Goal: Task Accomplishment & Management: Use online tool/utility

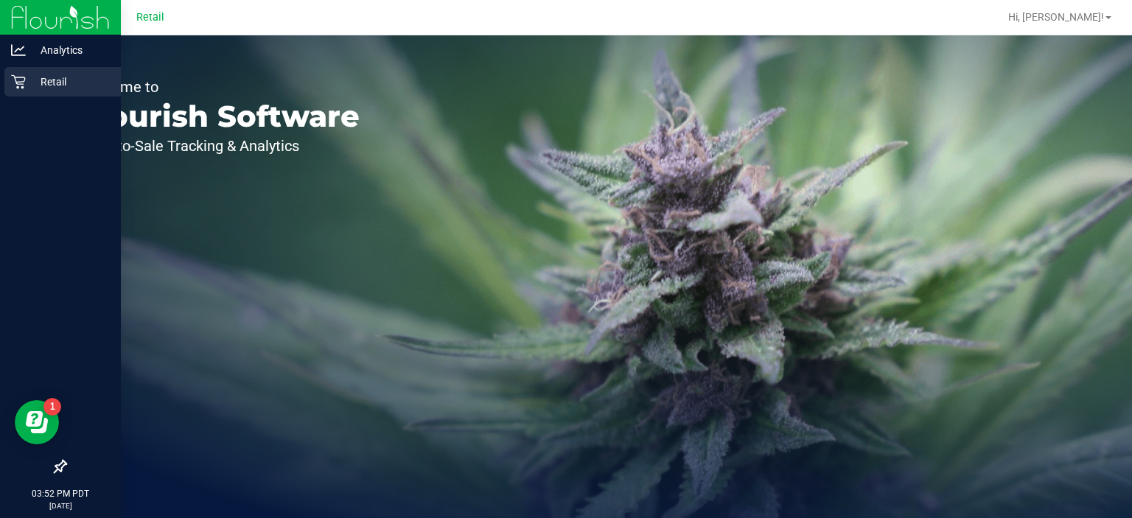
click at [24, 80] on icon at bounding box center [18, 82] width 14 height 14
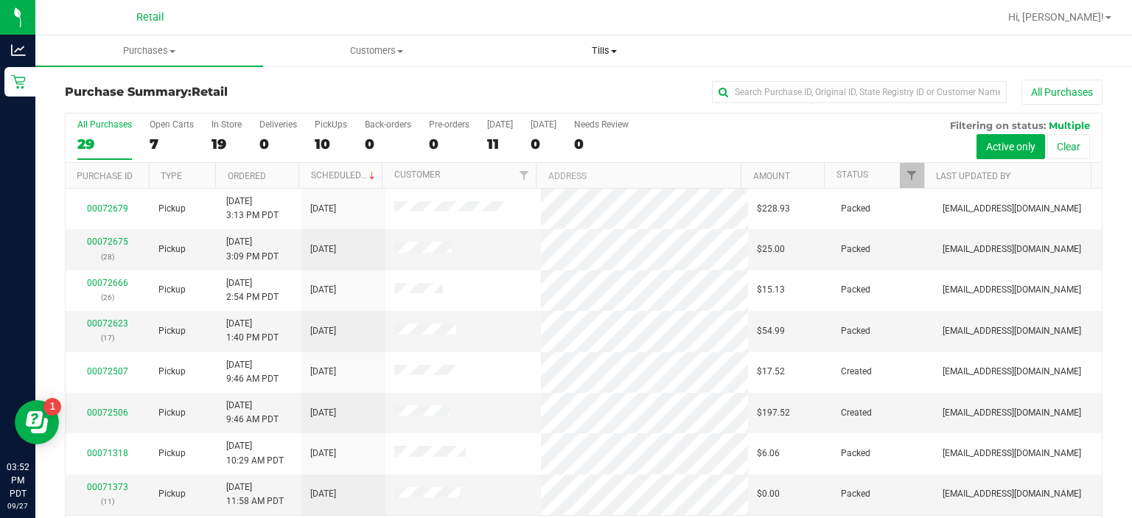
click at [640, 36] on uib-tab-heading "Tills Manage tills" at bounding box center [604, 50] width 226 height 29
click at [556, 90] on span "Manage tills" at bounding box center [539, 89] width 99 height 13
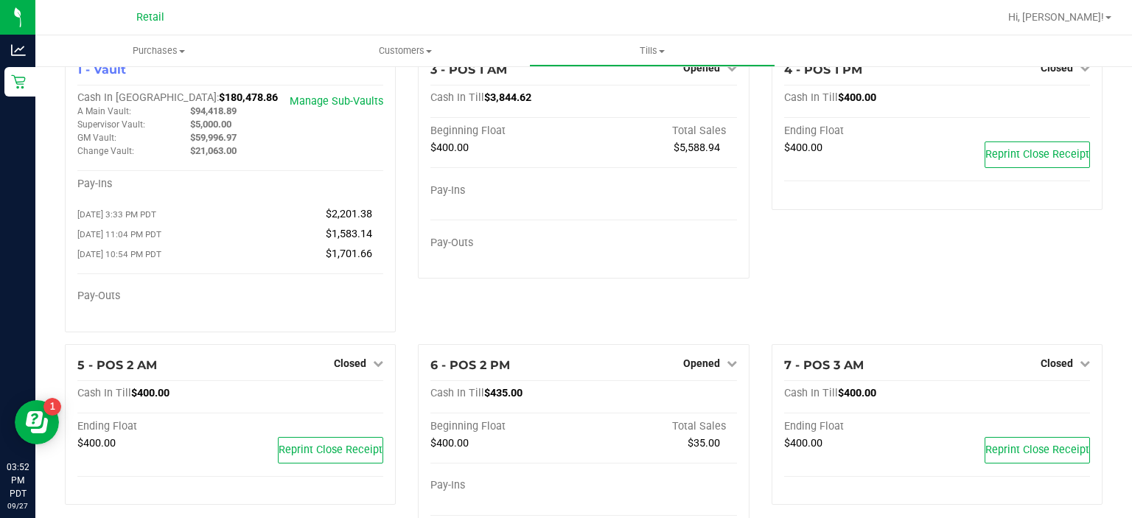
scroll to position [3, 0]
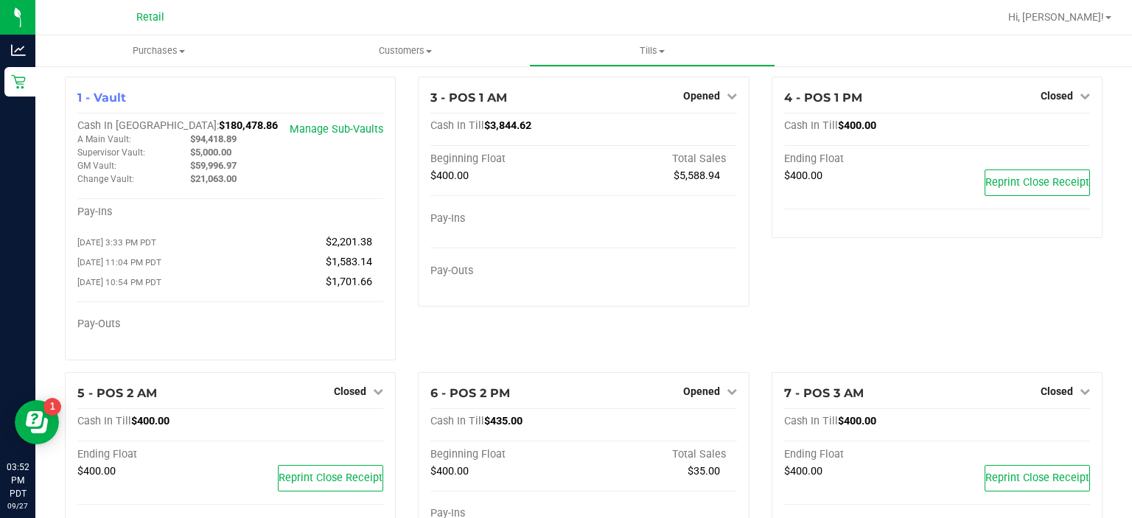
click at [946, 346] on div "4 - POS 1 PM Closed Open Till Cash In Till $400.00 Ending Float $400.00 Reprint…" at bounding box center [937, 225] width 353 height 296
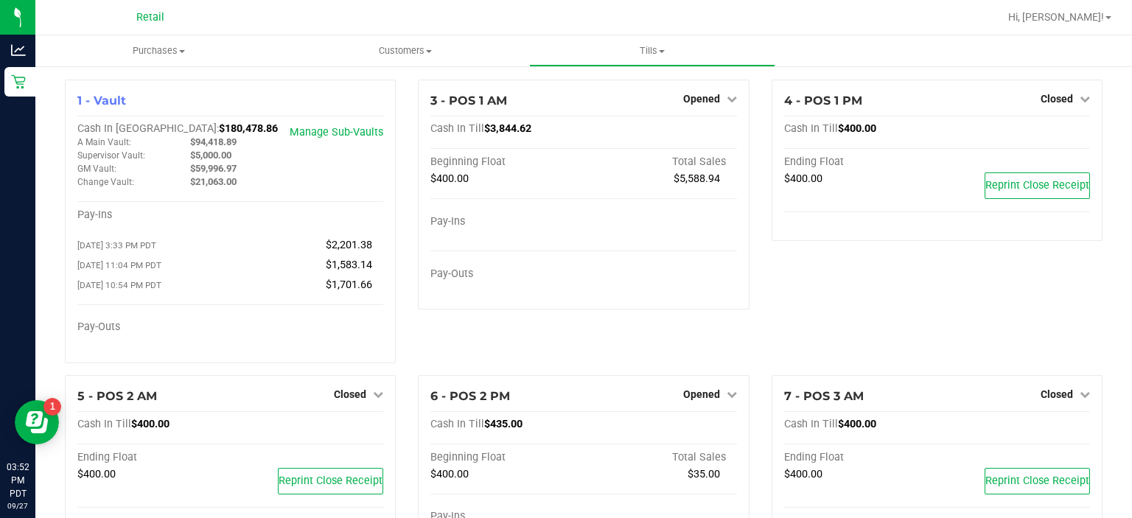
click at [1080, 99] on icon at bounding box center [1085, 99] width 10 height 10
click at [1058, 129] on link "Open Till" at bounding box center [1056, 130] width 39 height 12
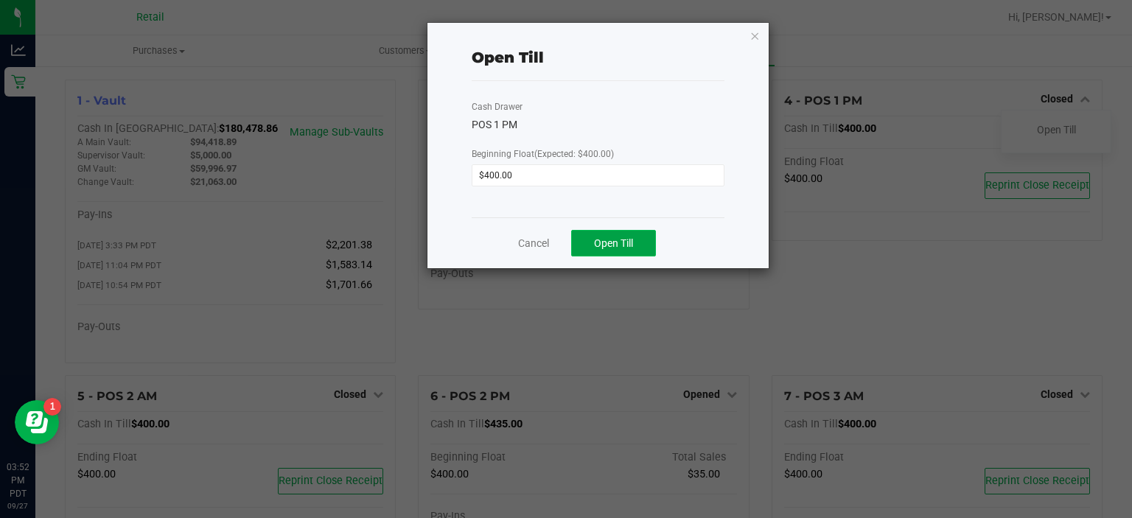
click at [613, 240] on span "Open Till" at bounding box center [613, 243] width 39 height 12
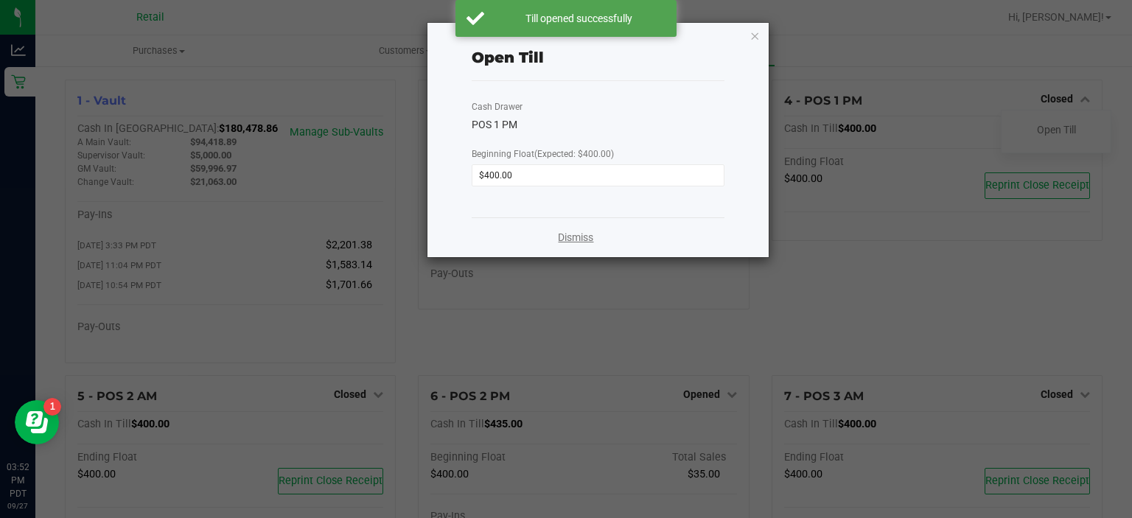
click at [593, 233] on link "Dismiss" at bounding box center [575, 237] width 35 height 15
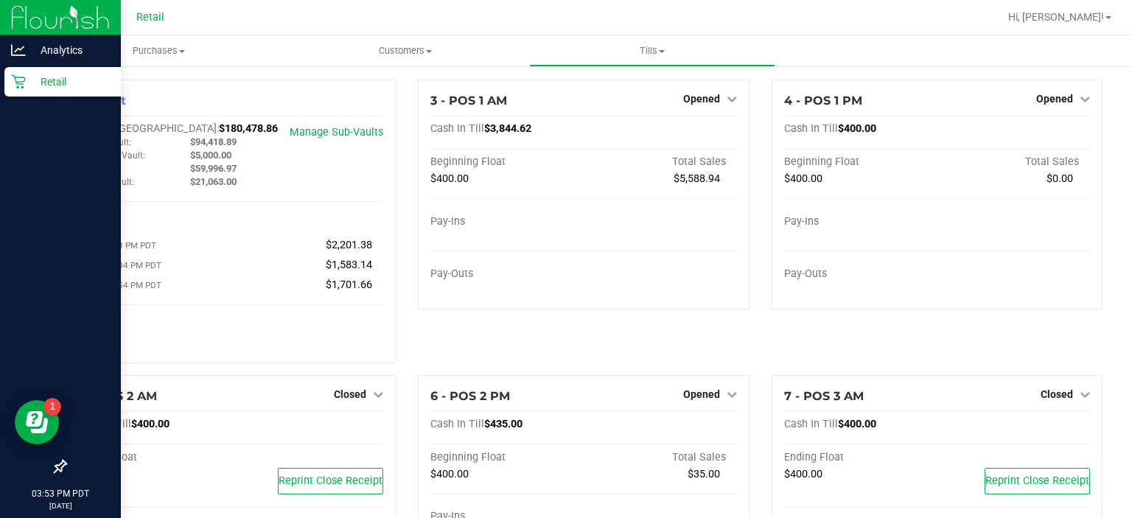
click at [22, 95] on div "Retail" at bounding box center [62, 81] width 116 height 29
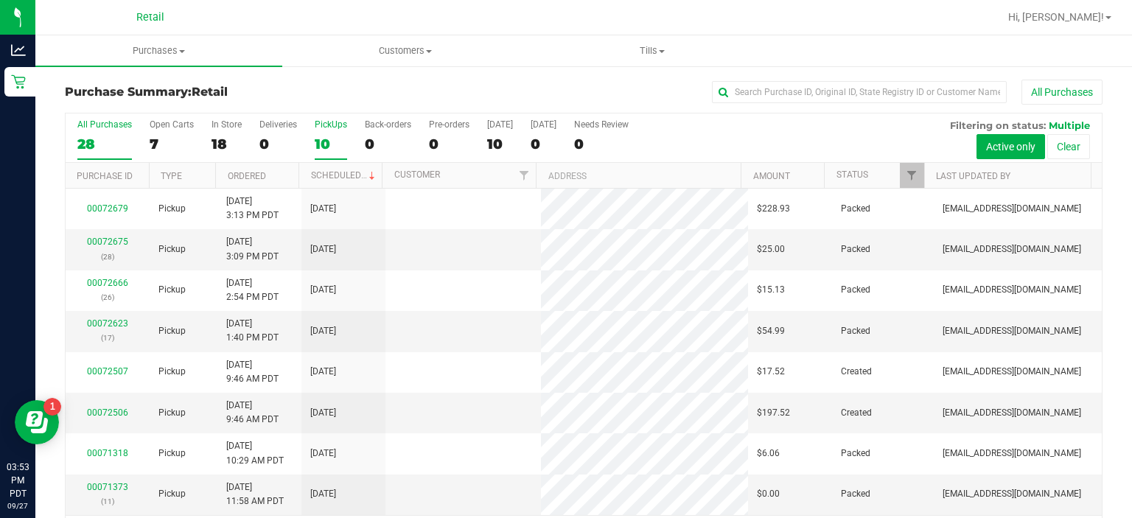
click at [332, 132] on label "PickUps 10" at bounding box center [331, 139] width 32 height 41
click at [0, 0] on input "PickUps 10" at bounding box center [0, 0] width 0 height 0
click at [842, 175] on link "Status" at bounding box center [852, 175] width 32 height 10
click at [837, 174] on link "Status" at bounding box center [860, 175] width 49 height 10
